Goal: Task Accomplishment & Management: Manage account settings

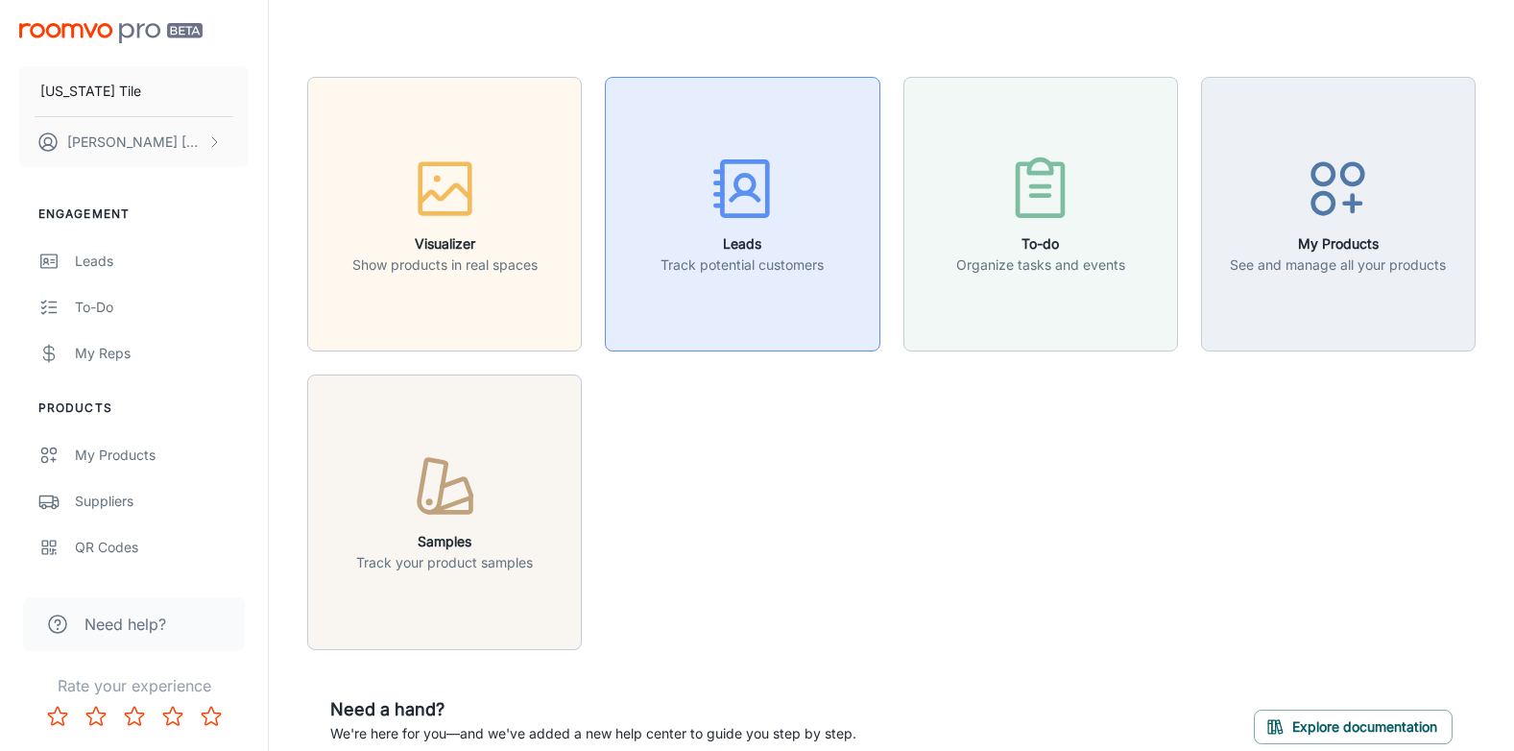
click at [725, 212] on icon "button" at bounding box center [743, 189] width 72 height 72
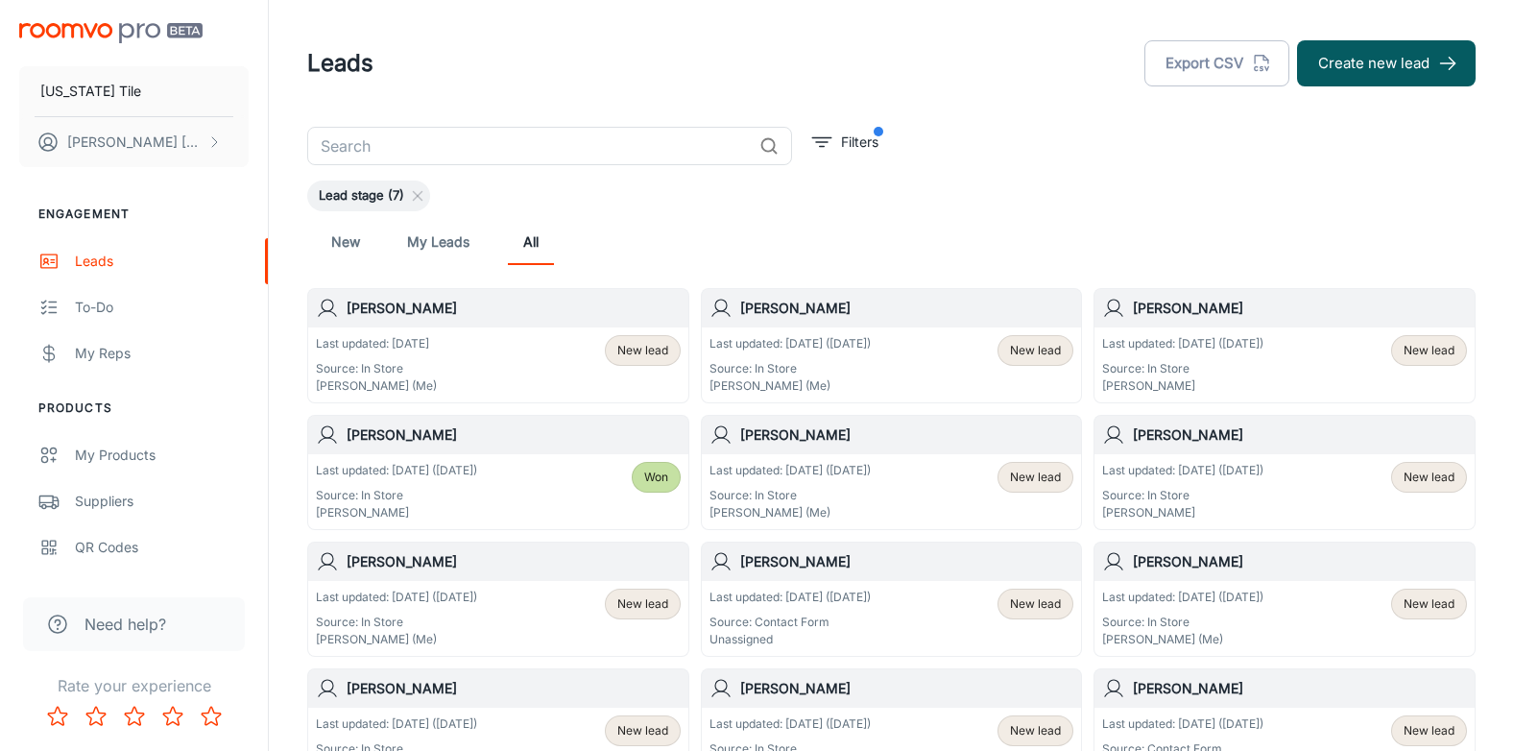
click at [415, 302] on h6 "[PERSON_NAME]" at bounding box center [514, 308] width 334 height 21
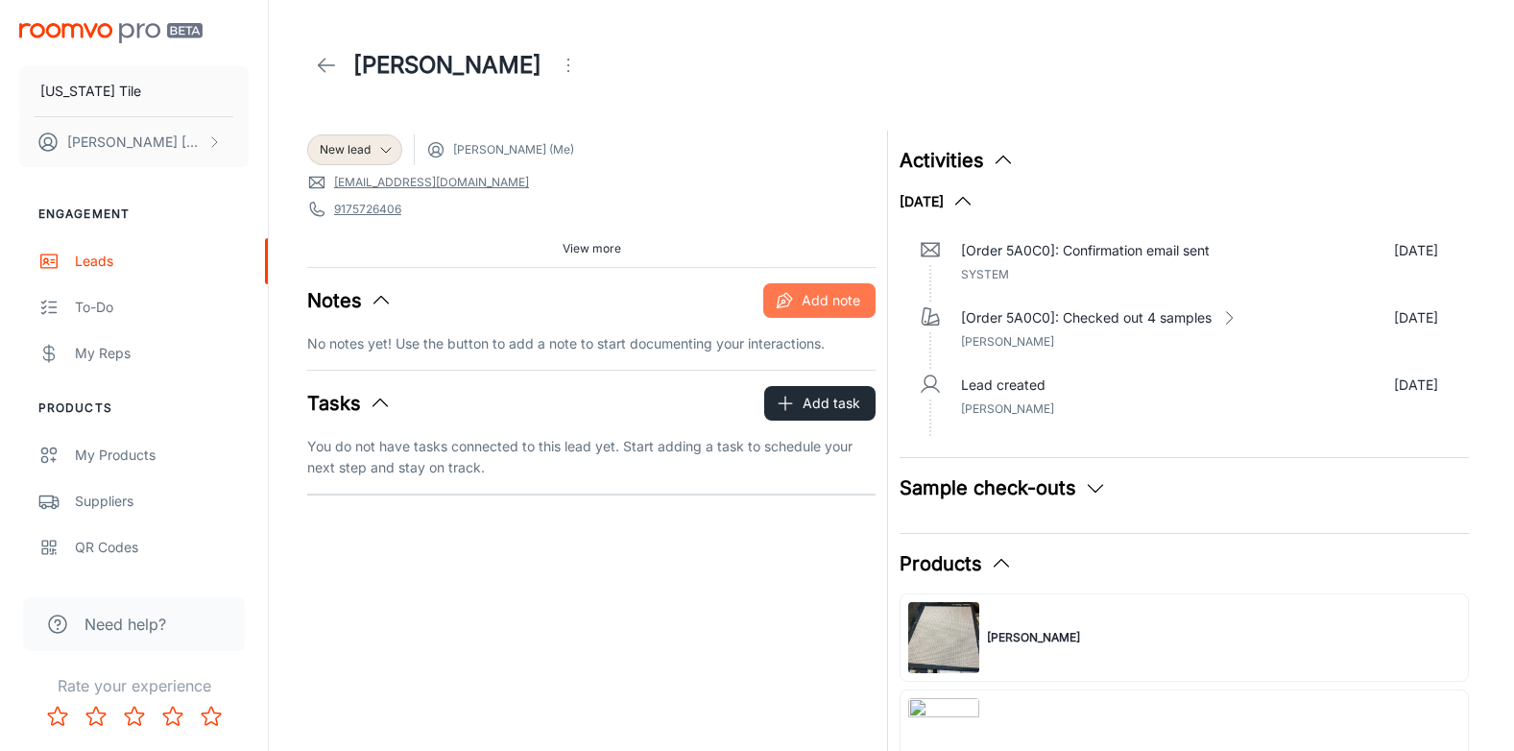
click at [791, 301] on icon "button" at bounding box center [789, 297] width 8 height 8
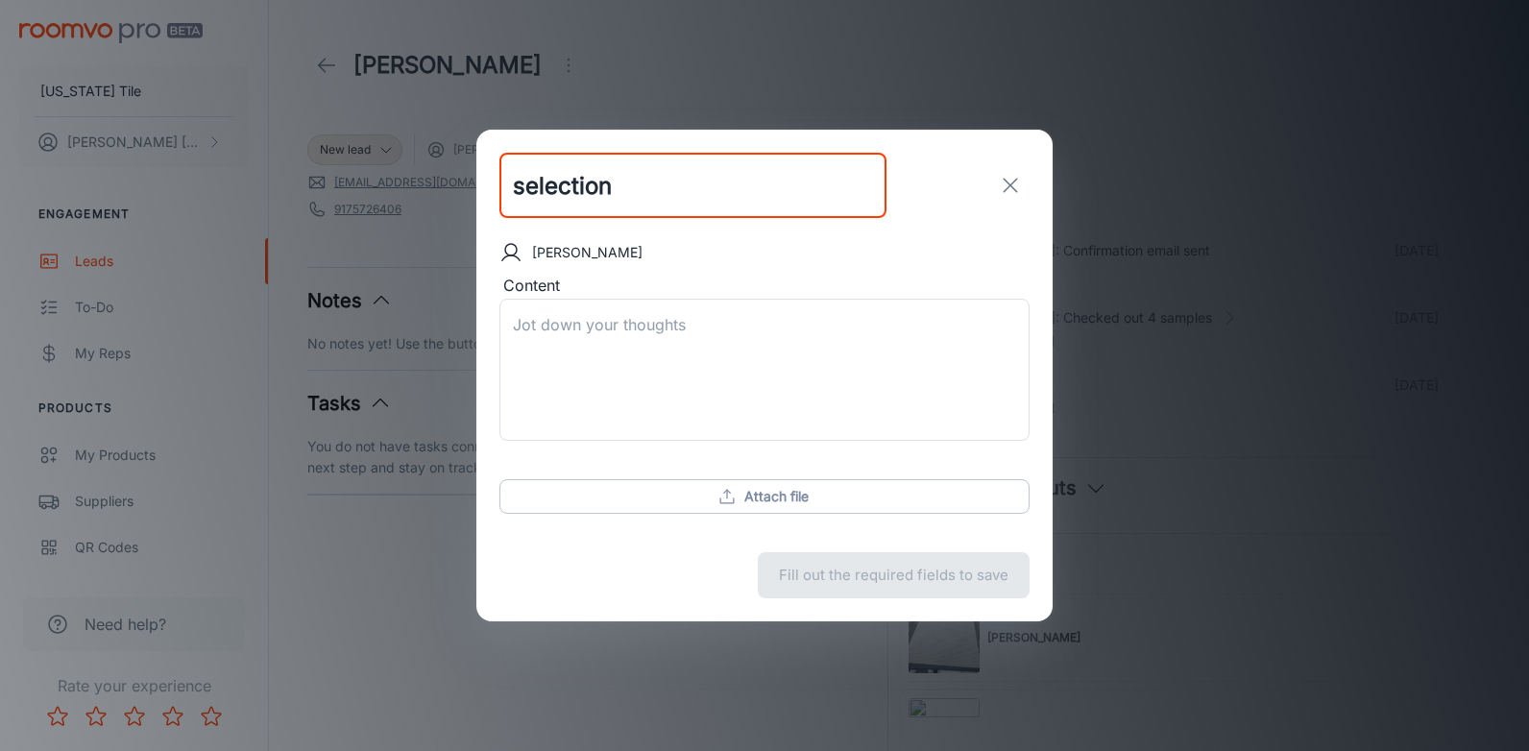
type input "selection"
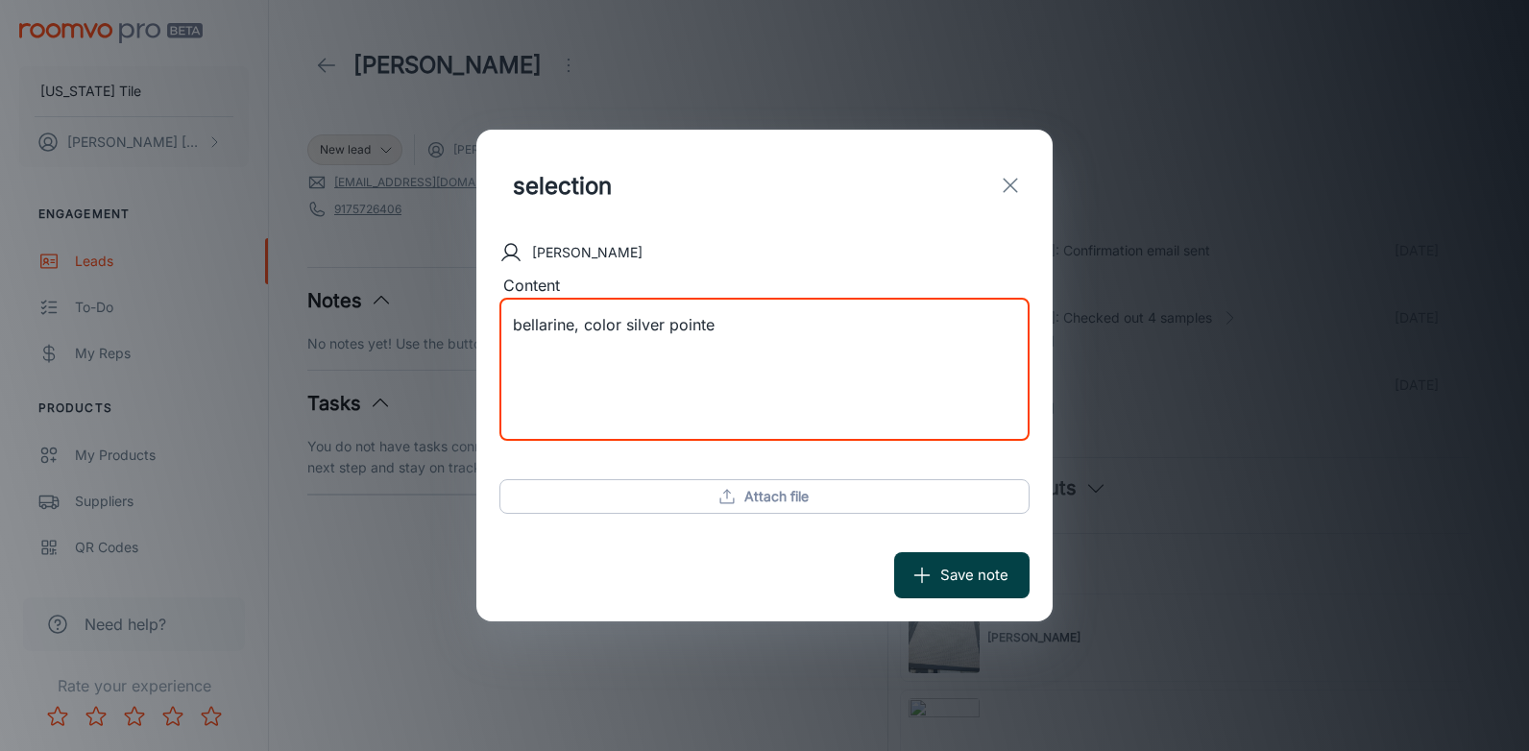
type textarea "bellarine, color silver pointe"
click at [958, 570] on button "Save note" at bounding box center [961, 575] width 135 height 46
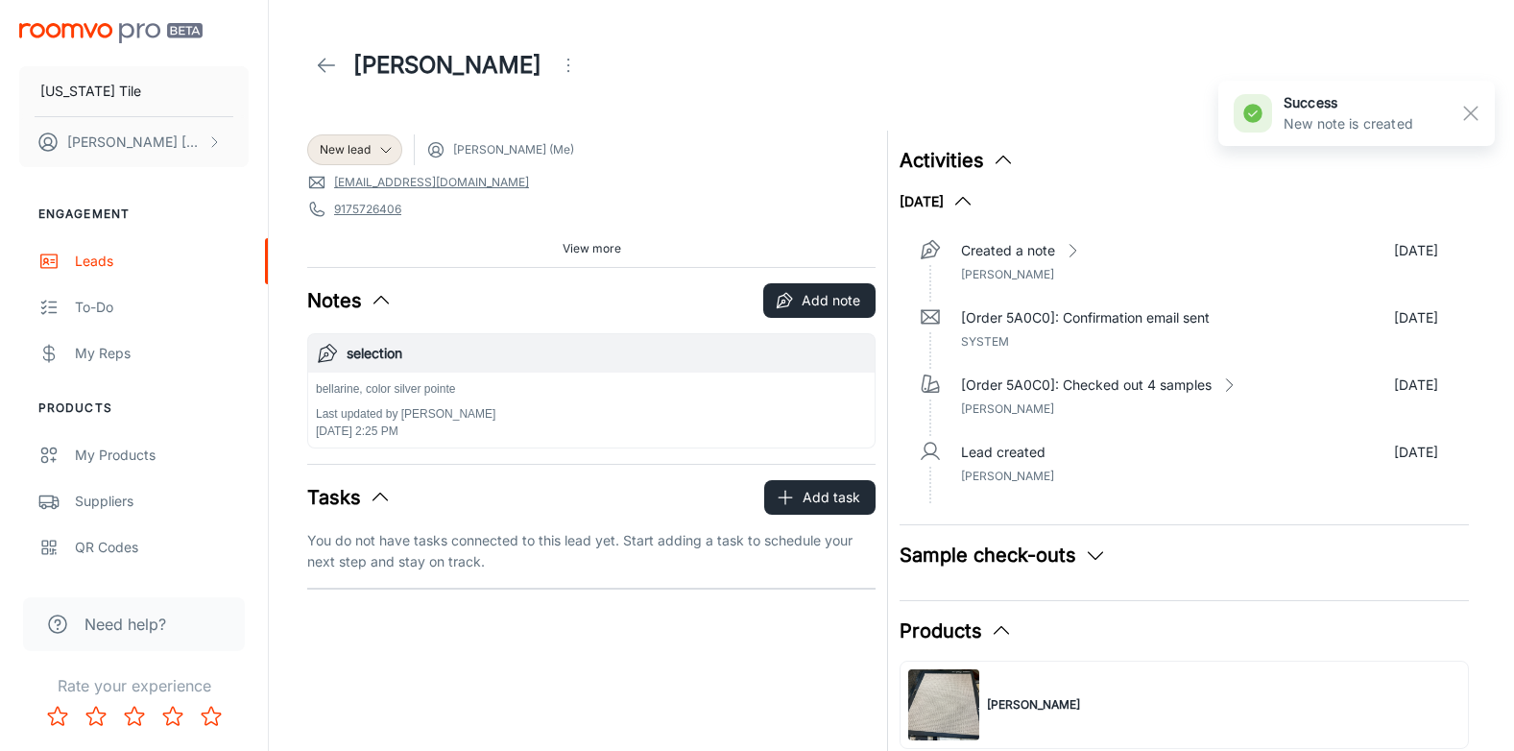
click at [557, 58] on icon "Open menu" at bounding box center [568, 65] width 23 height 23
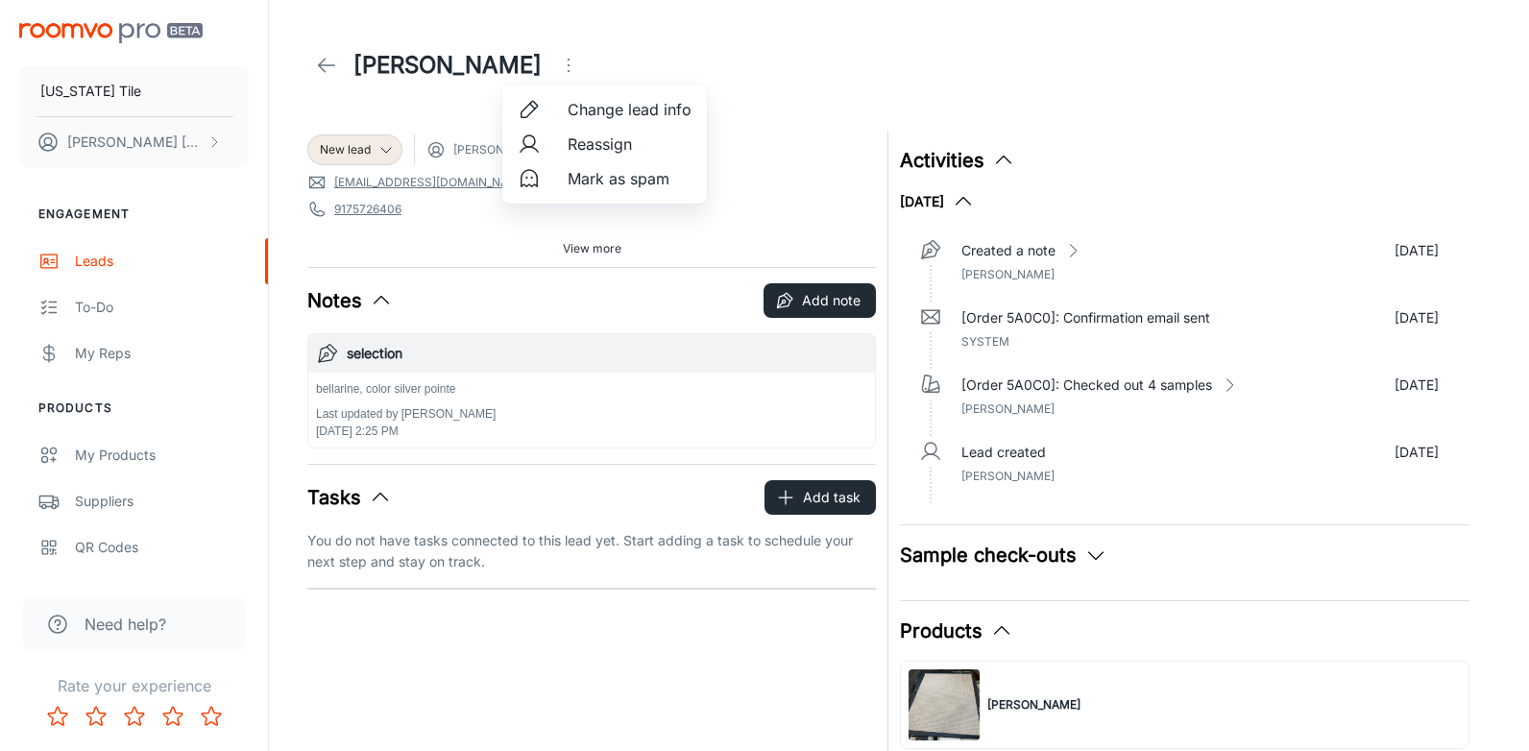
click at [607, 108] on span "Change lead info" at bounding box center [630, 109] width 124 height 23
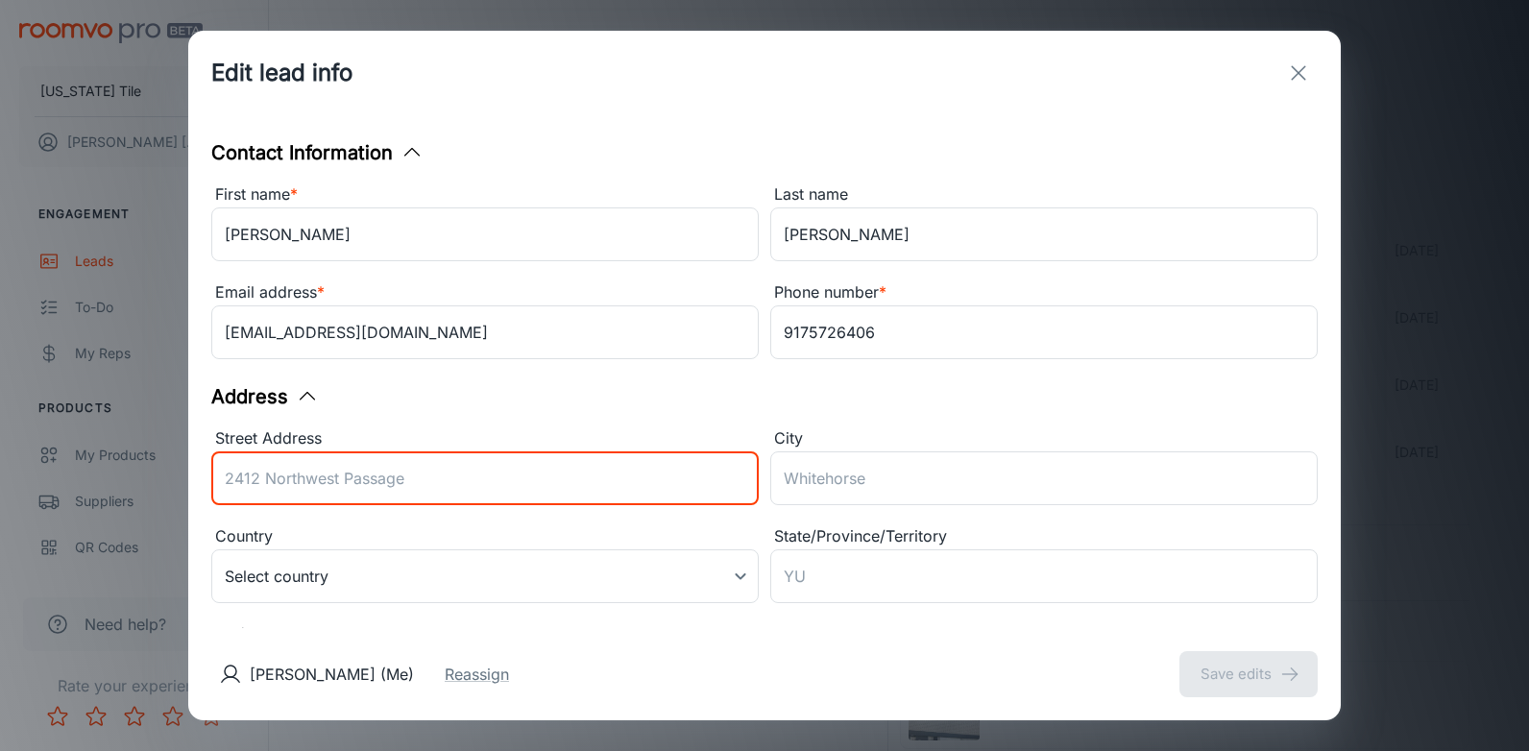
click at [249, 472] on input "Street Address" at bounding box center [484, 478] width 547 height 54
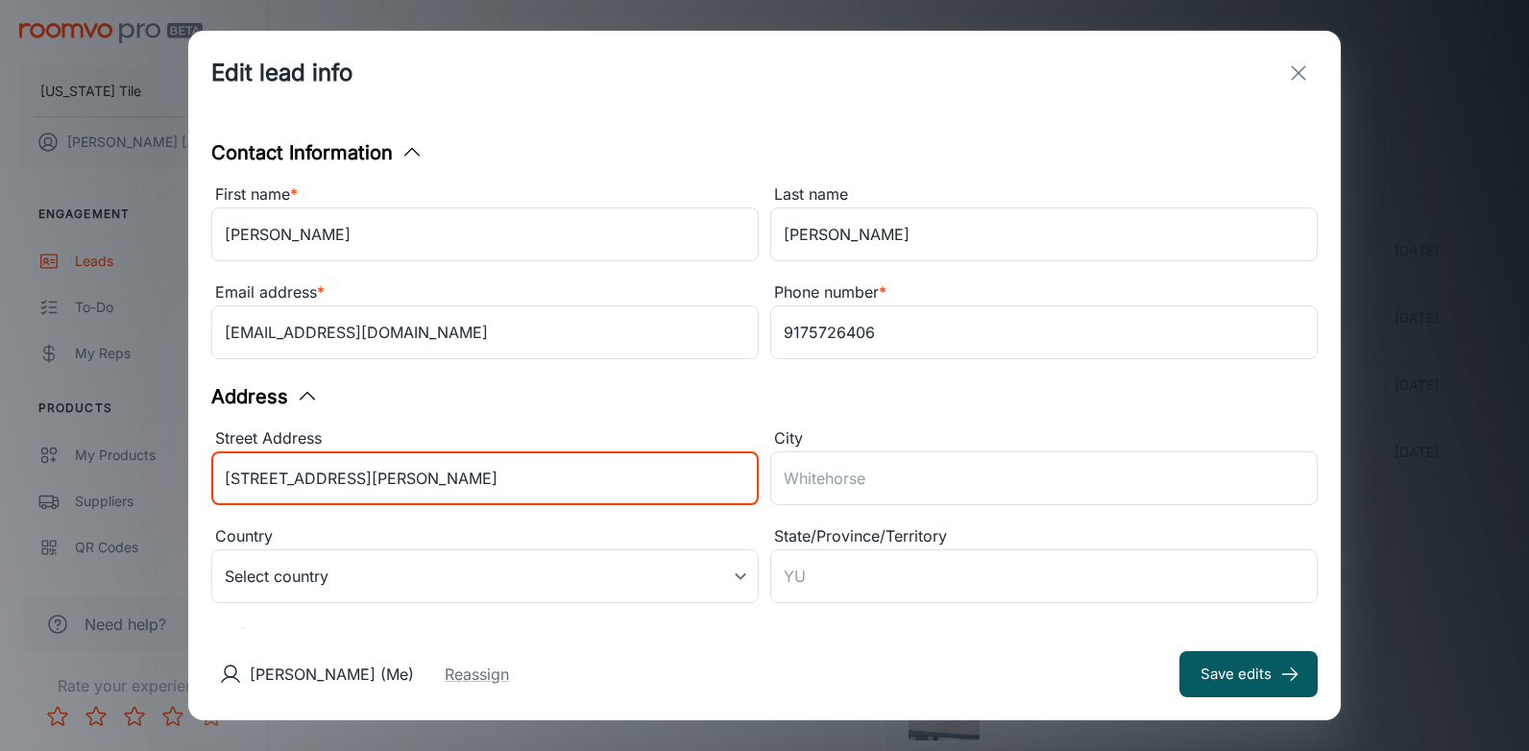
type input "[STREET_ADDRESS][PERSON_NAME]"
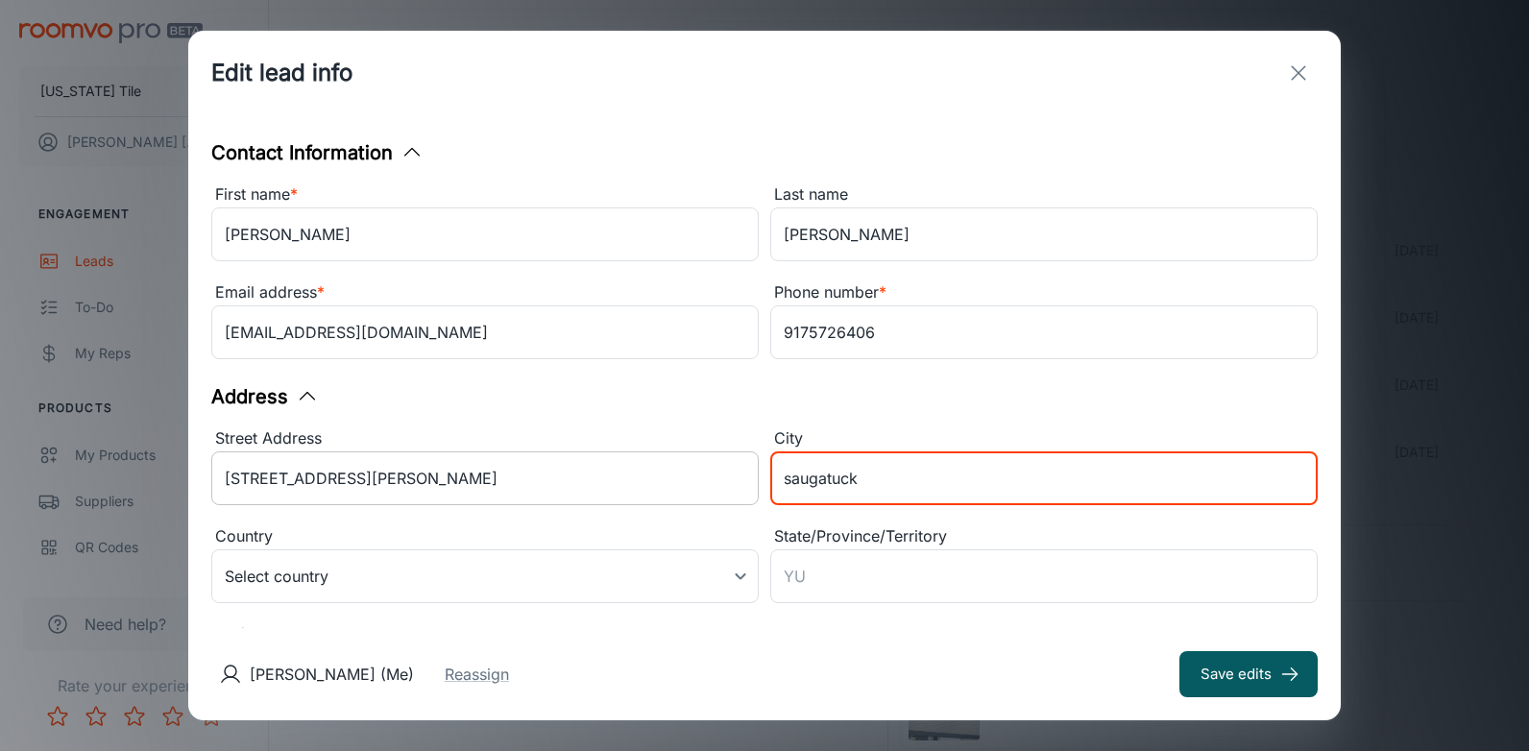
type input "saugatuck"
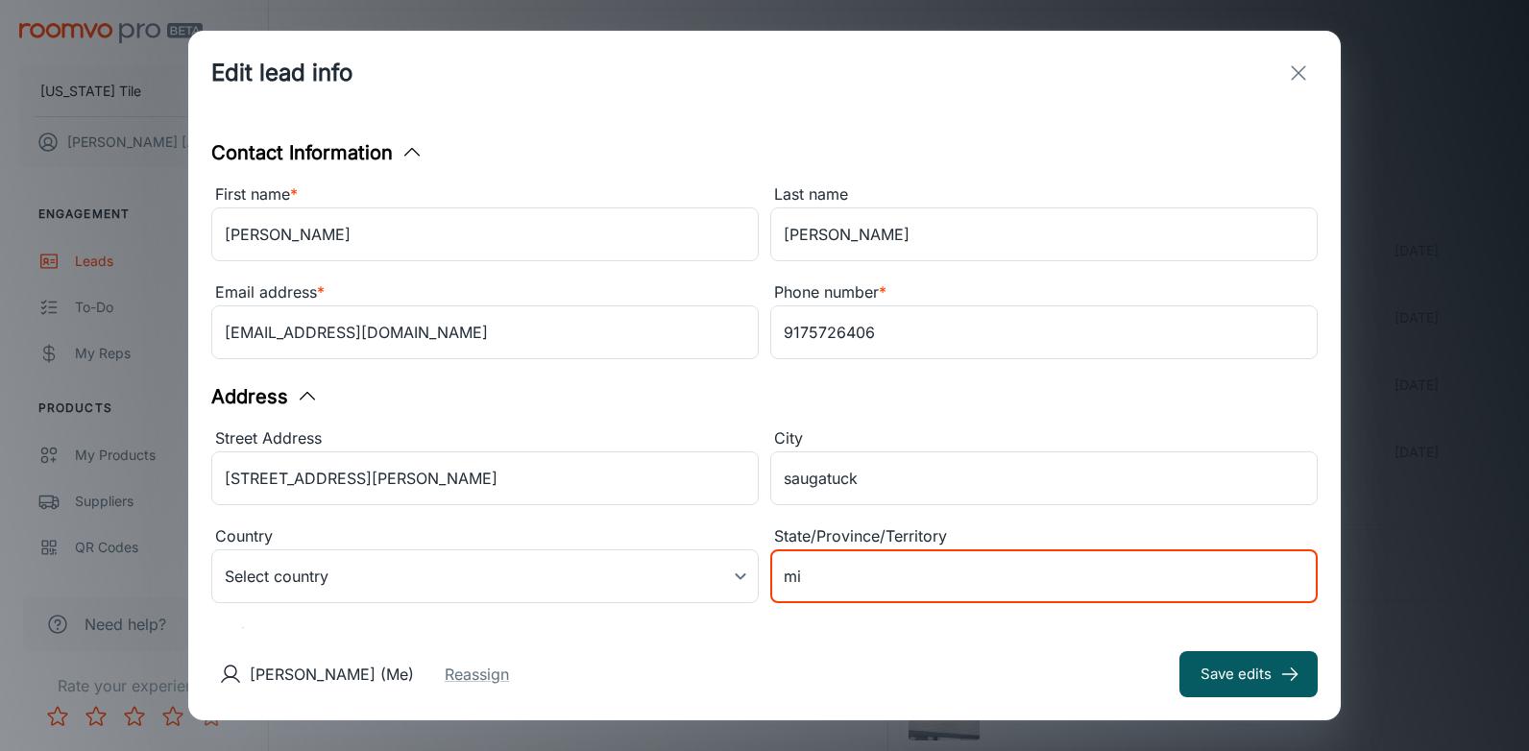
scroll to position [265, 0]
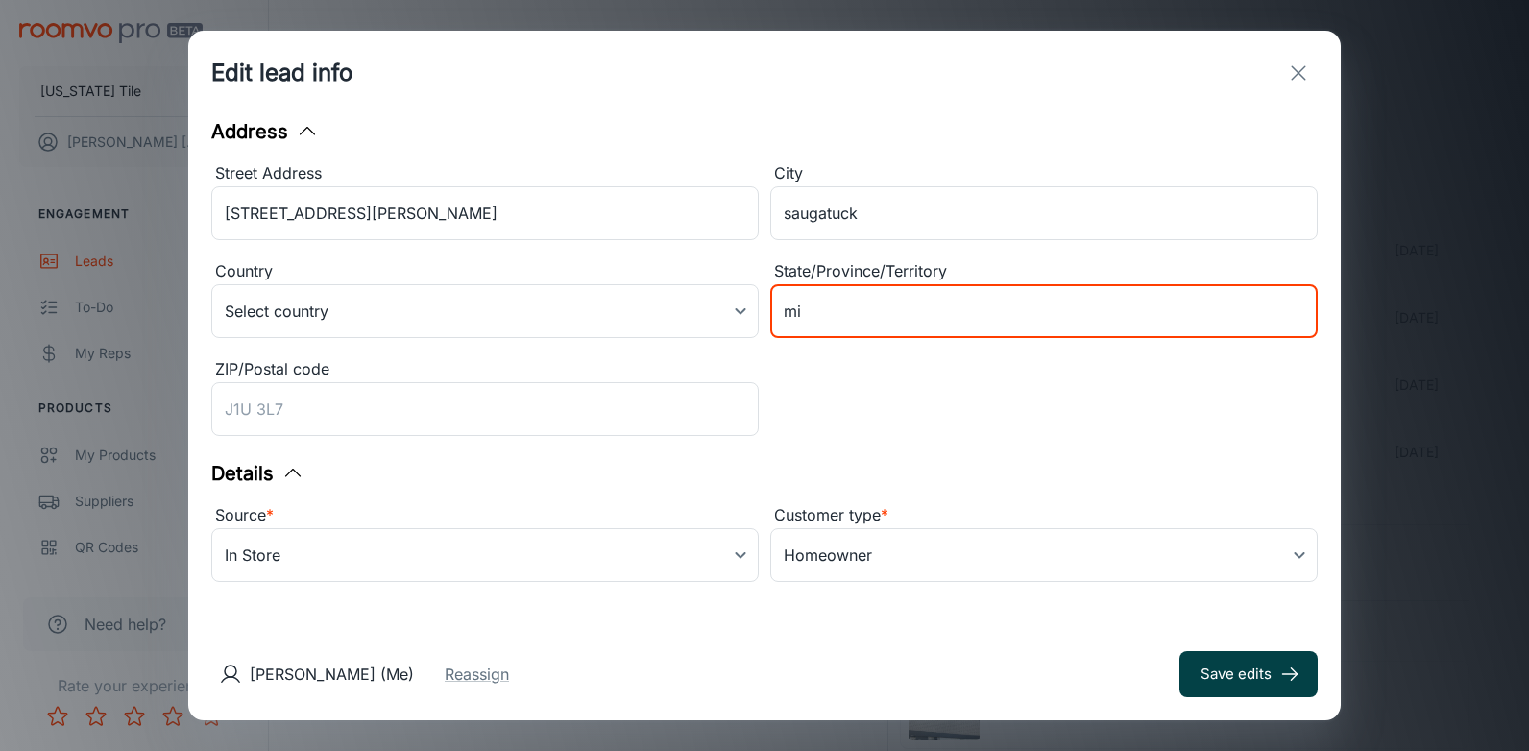
type input "mi"
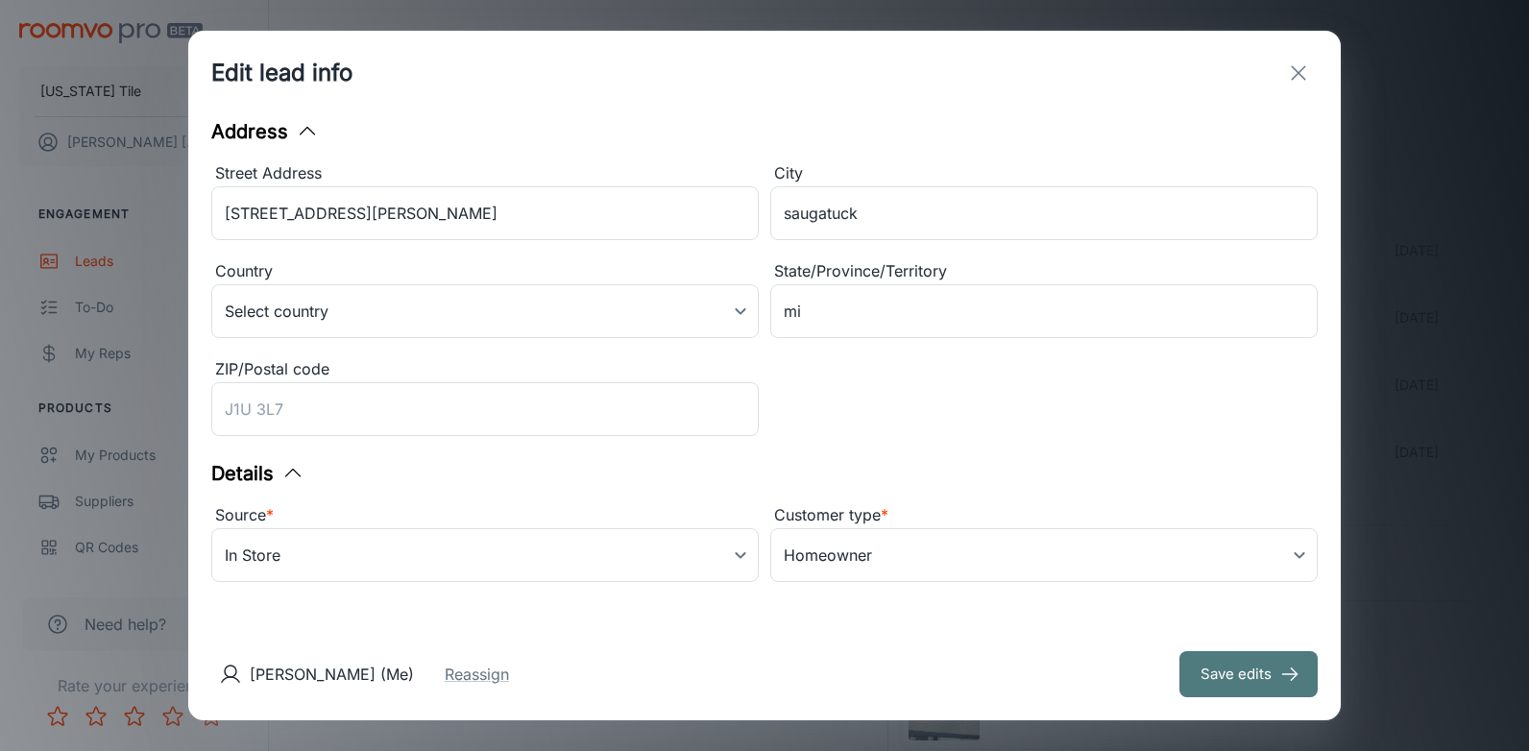
click at [1246, 672] on button "Save edits" at bounding box center [1248, 674] width 138 height 46
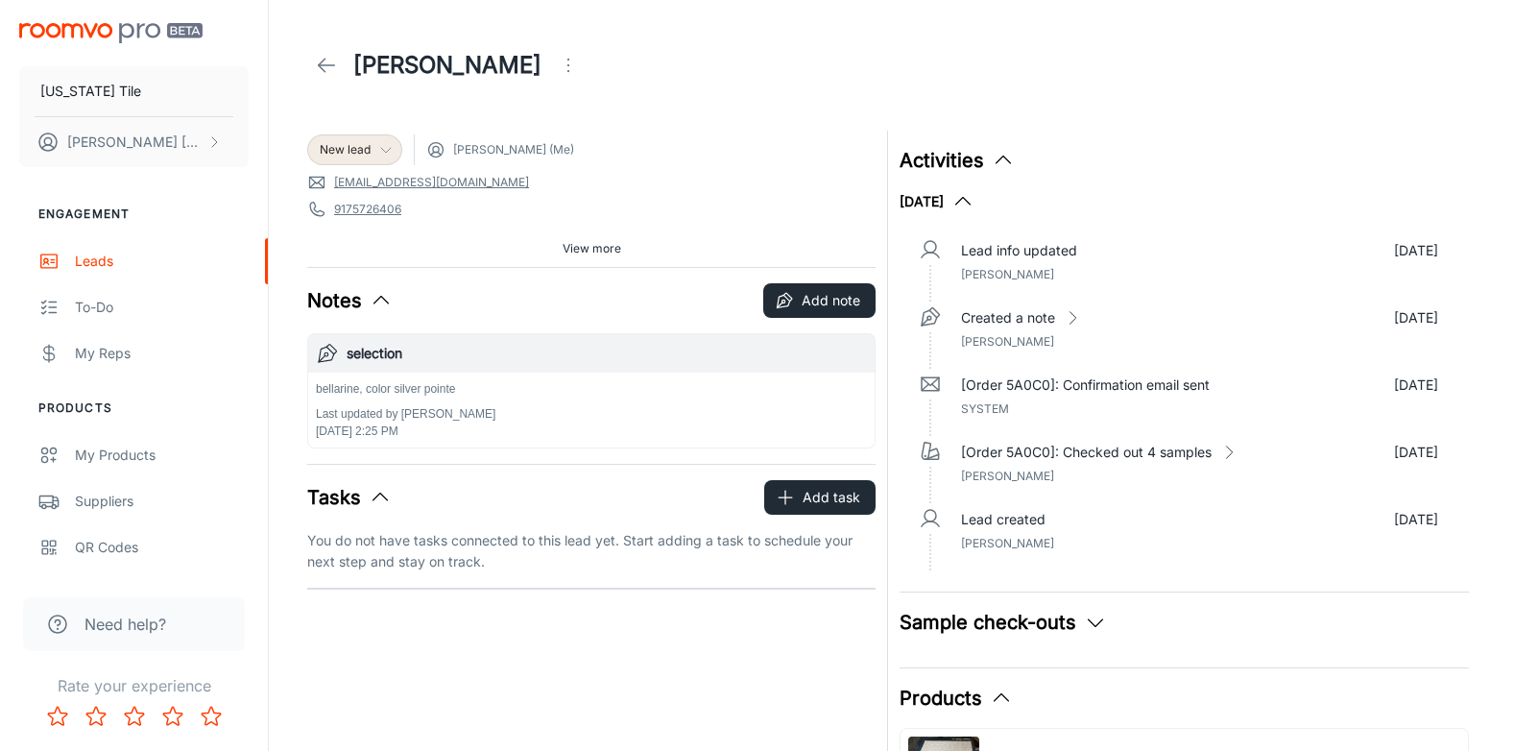
click at [381, 147] on icon at bounding box center [385, 149] width 15 height 15
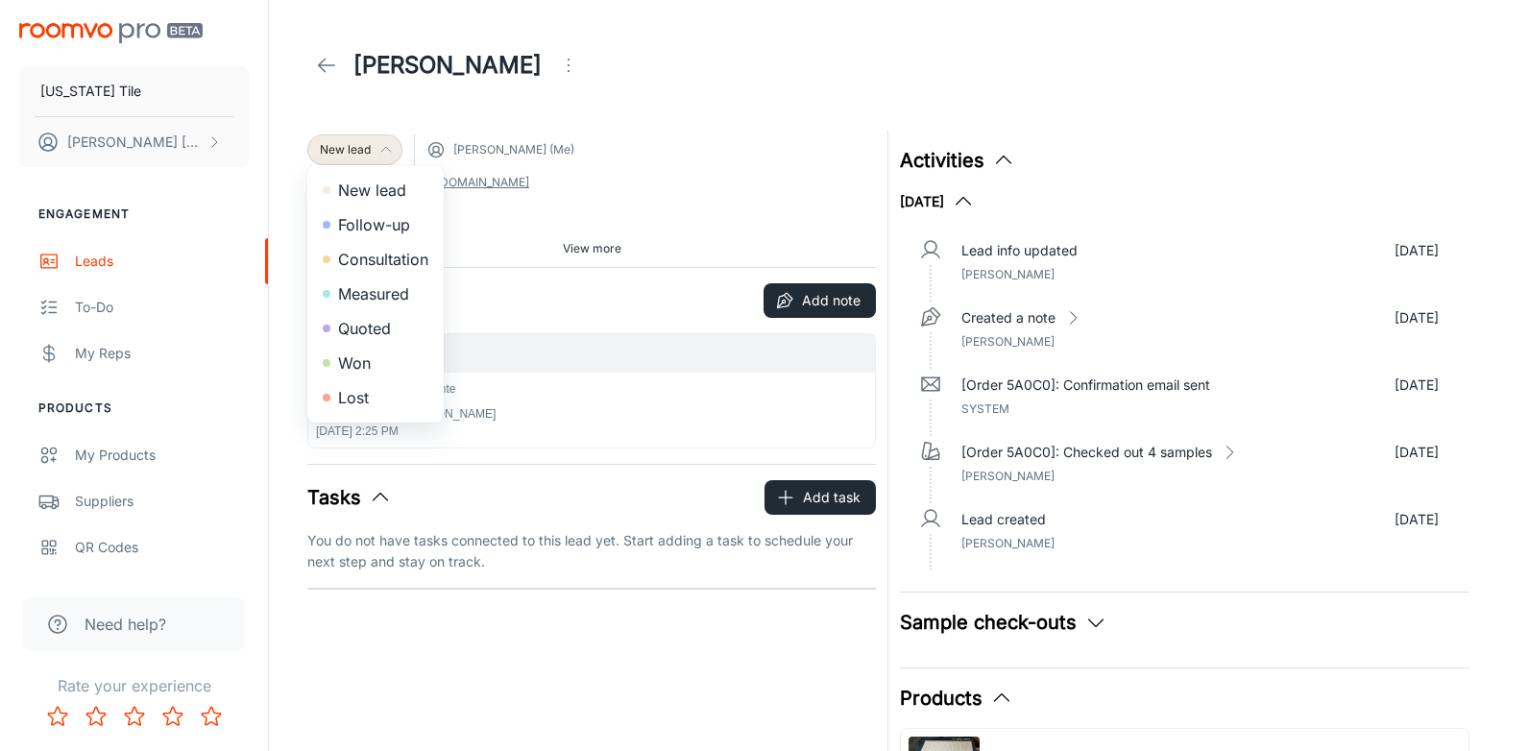
click at [381, 147] on div at bounding box center [764, 375] width 1529 height 751
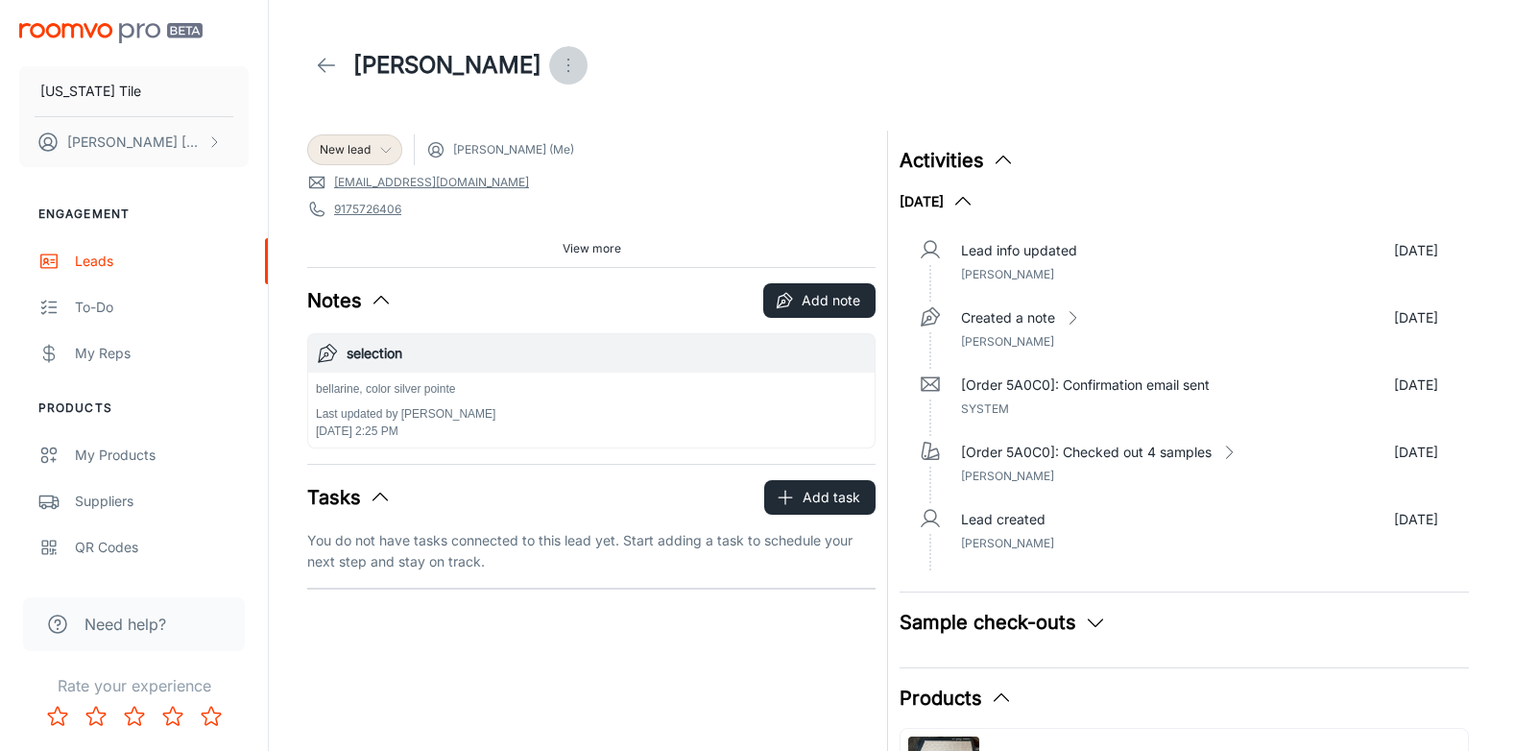
click at [557, 61] on icon "Open menu" at bounding box center [568, 65] width 23 height 23
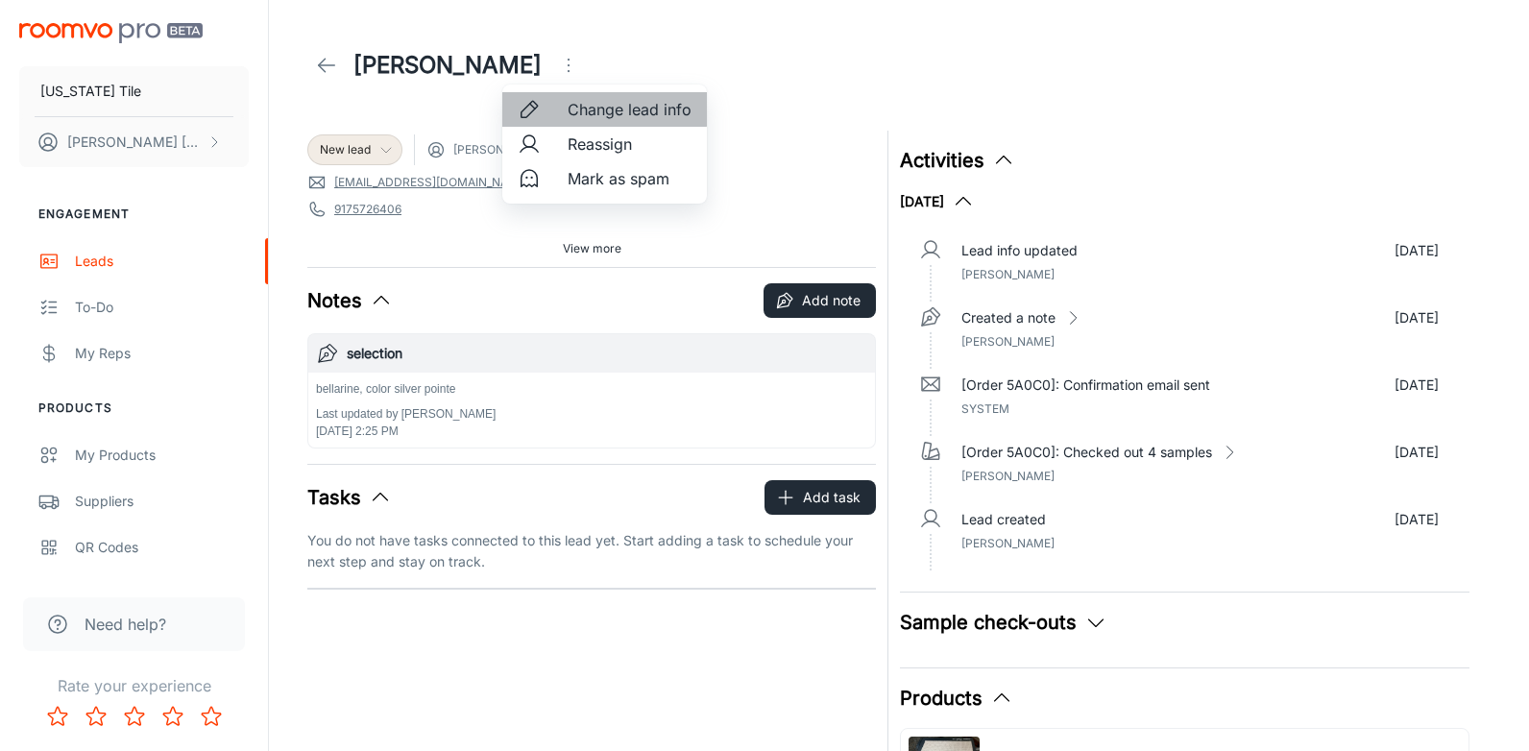
click at [601, 106] on span "Change lead info" at bounding box center [630, 109] width 124 height 23
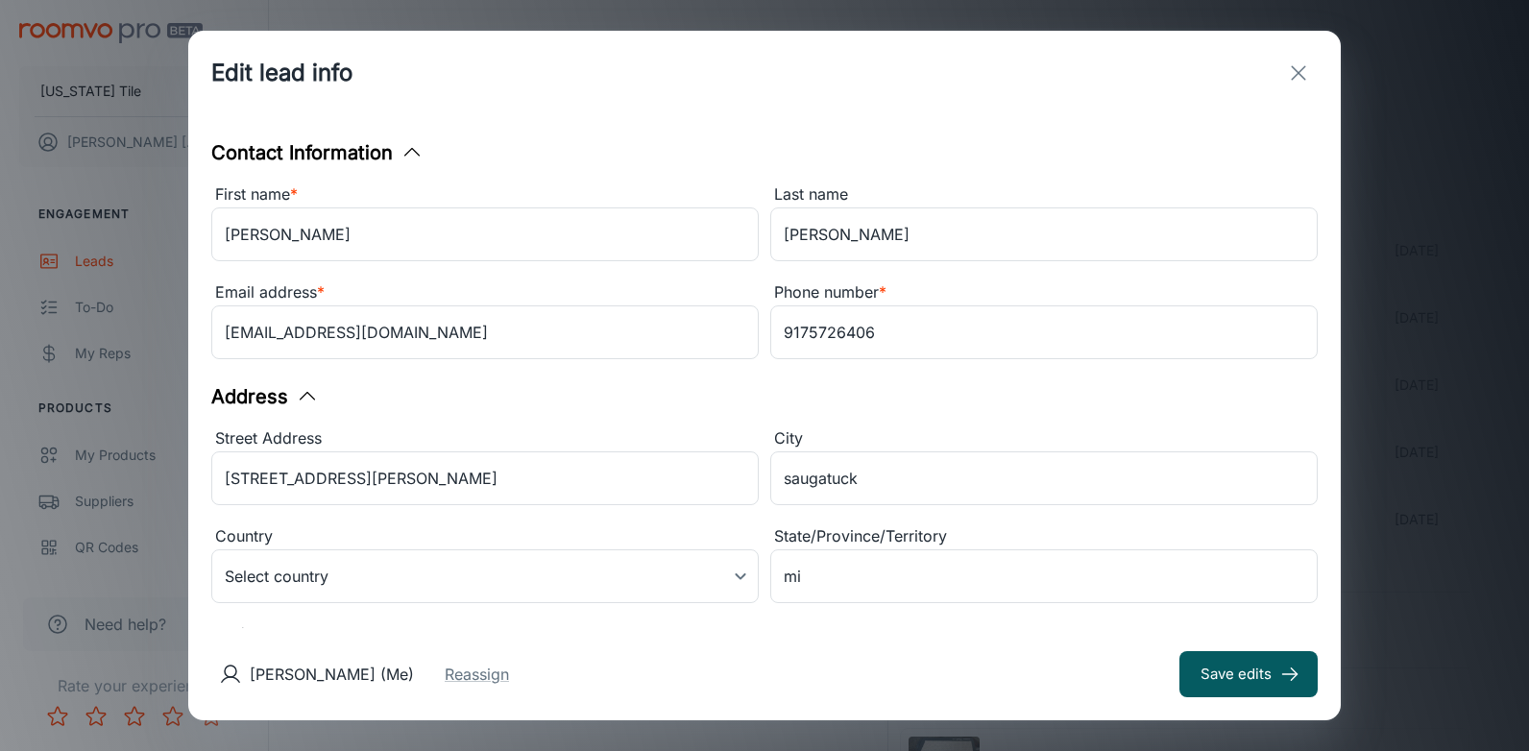
click at [1301, 68] on icon "exit" at bounding box center [1298, 72] width 23 height 23
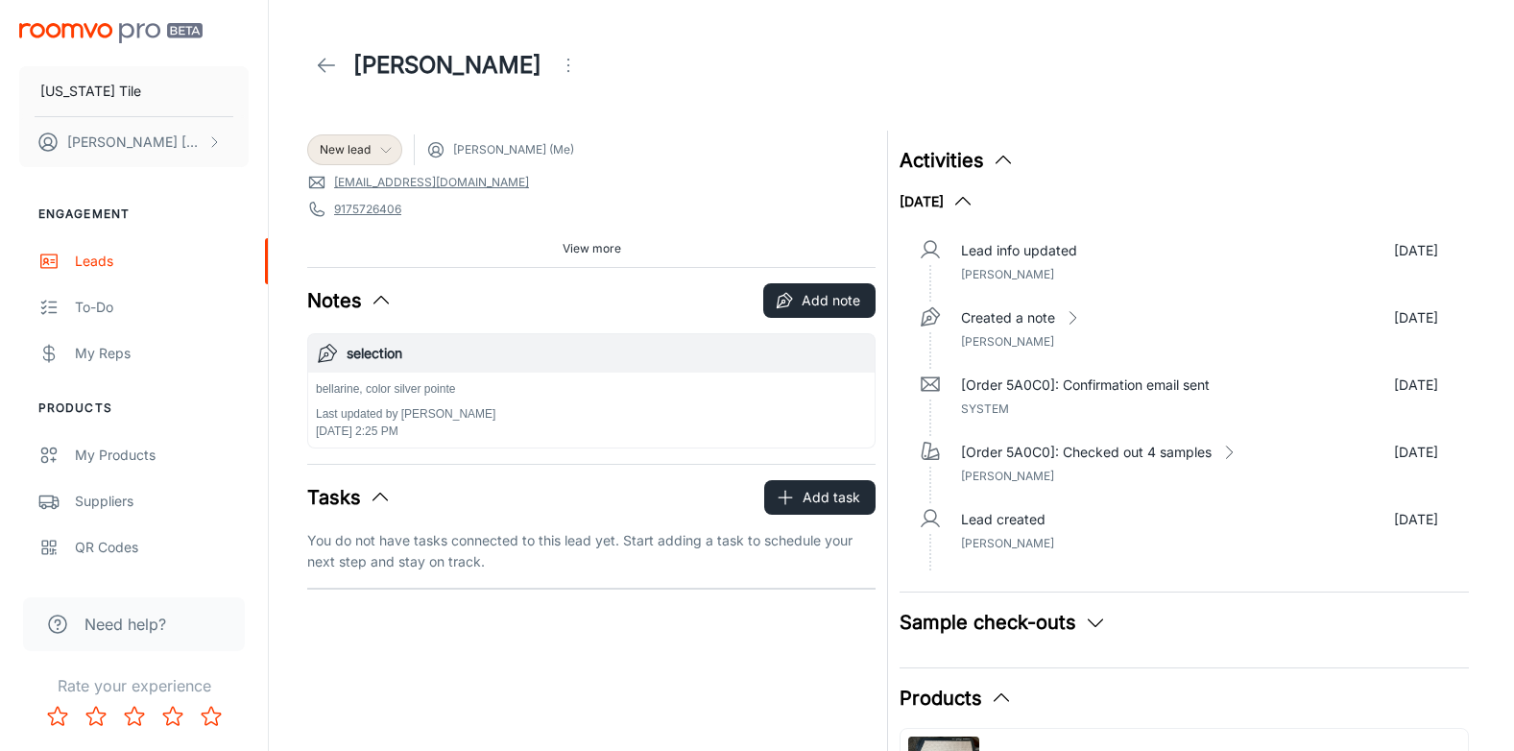
click at [380, 384] on p "bellarine, color silver pointe" at bounding box center [406, 388] width 180 height 17
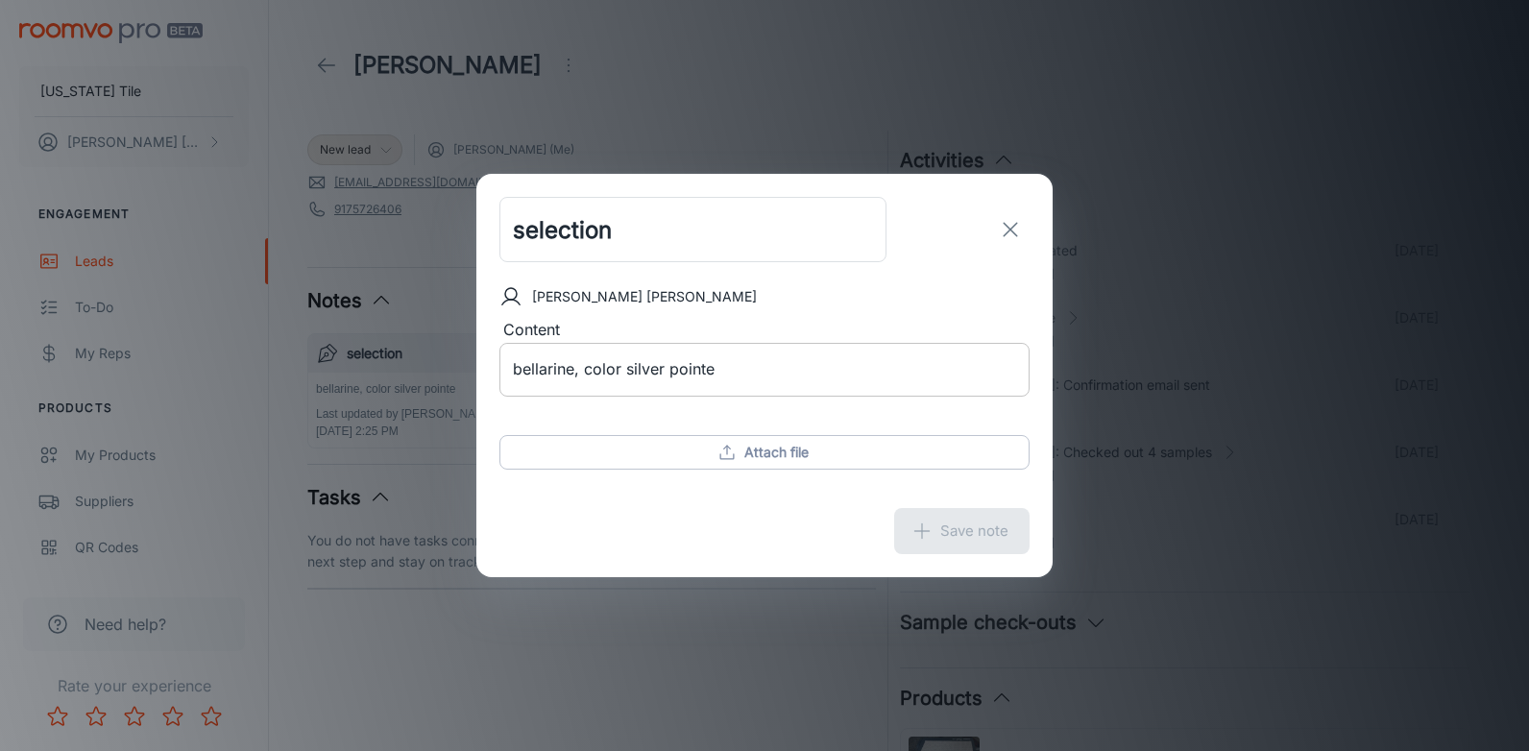
drag, startPoint x: 512, startPoint y: 367, endPoint x: 754, endPoint y: 370, distance: 242.0
click at [754, 370] on div "bellarine, color silver pointe x ​" at bounding box center [764, 370] width 530 height 54
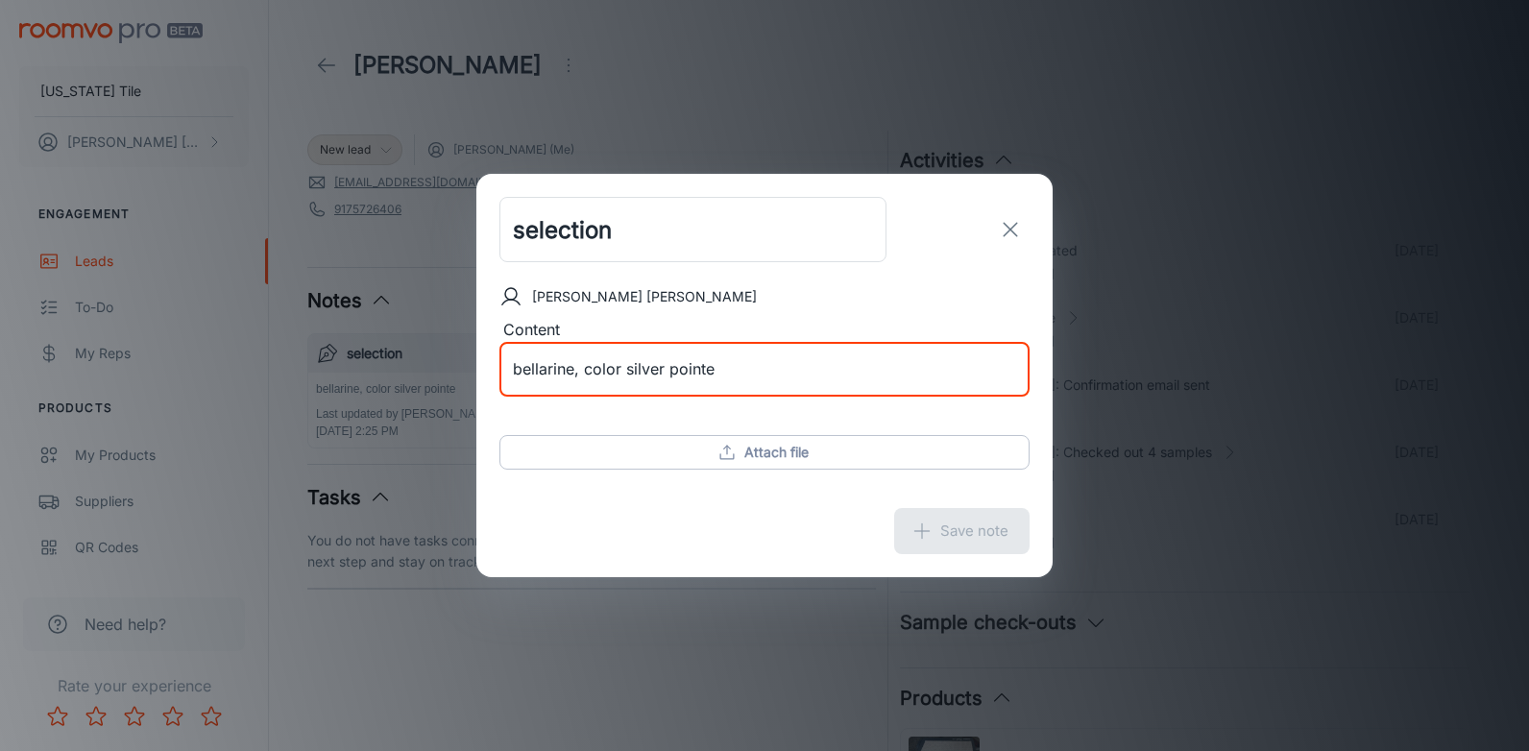
drag, startPoint x: 740, startPoint y: 363, endPoint x: 513, endPoint y: 368, distance: 227.6
click at [513, 368] on textarea "bellarine, color silver pointe" at bounding box center [764, 369] width 503 height 22
